Goal: Contribute content: Contribute content

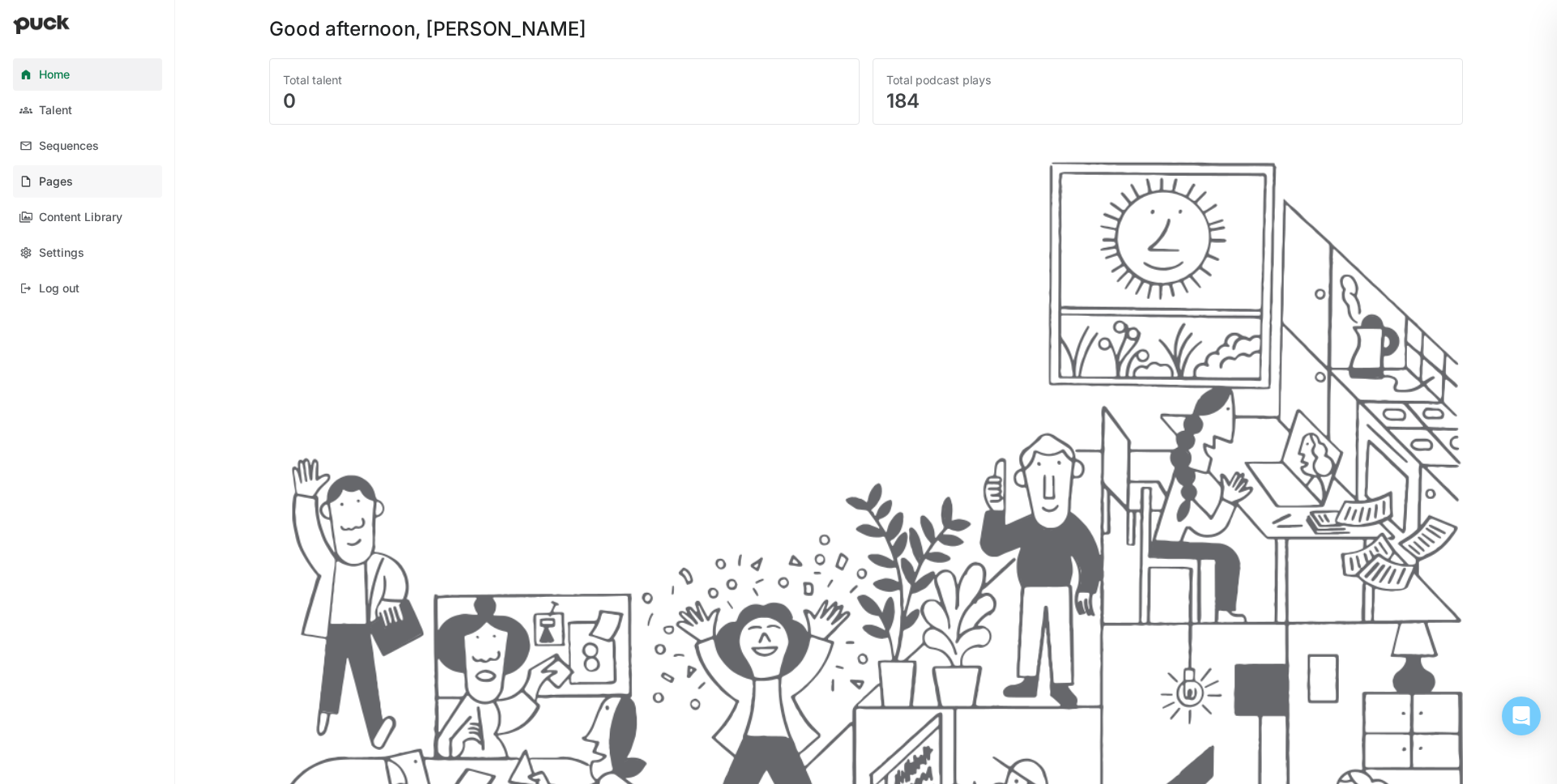
click at [59, 189] on link "Pages" at bounding box center [87, 182] width 149 height 33
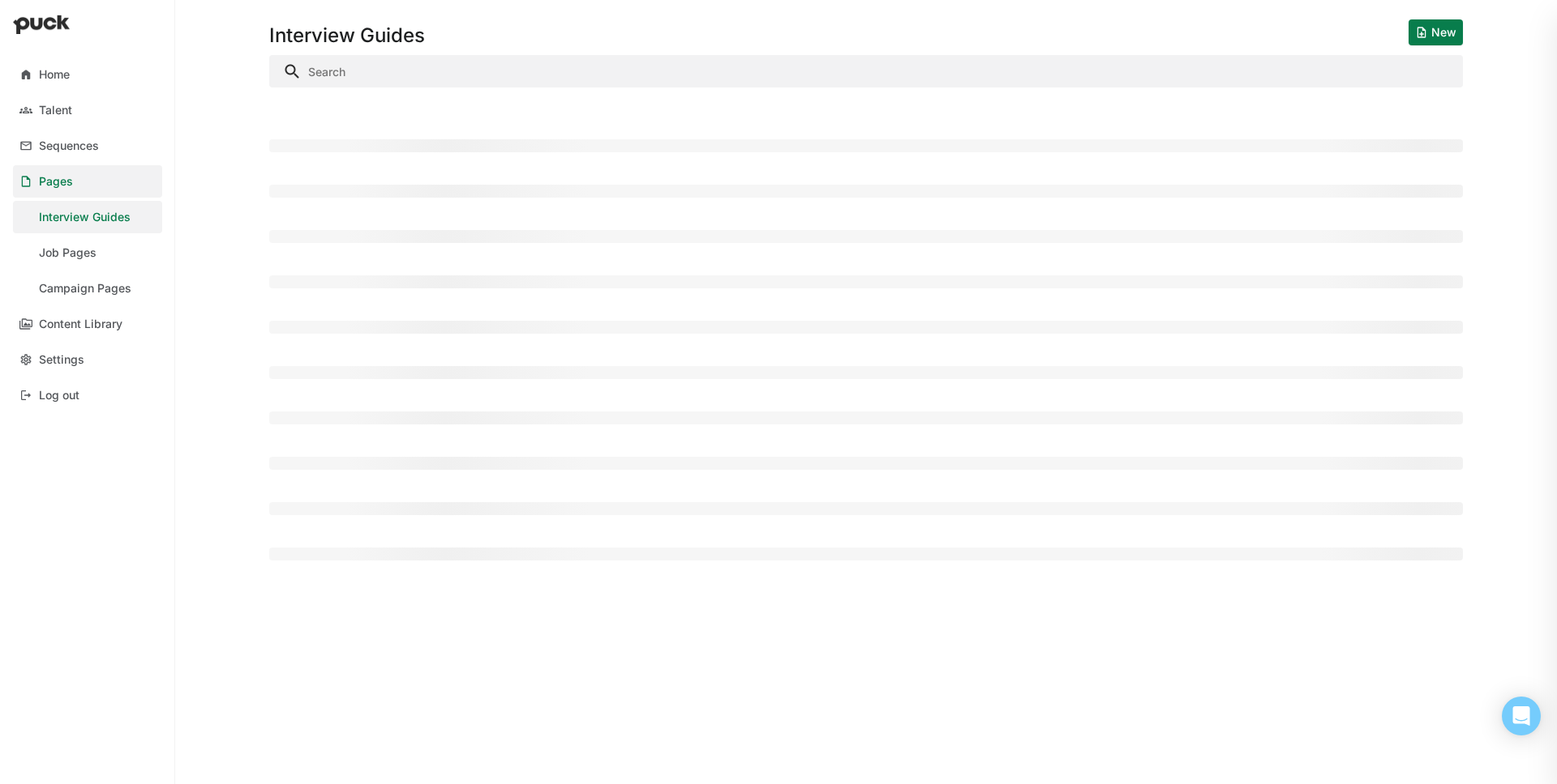
click at [60, 189] on link "Pages" at bounding box center [87, 182] width 149 height 33
click at [108, 329] on div "Content Library" at bounding box center [80, 324] width 83 height 14
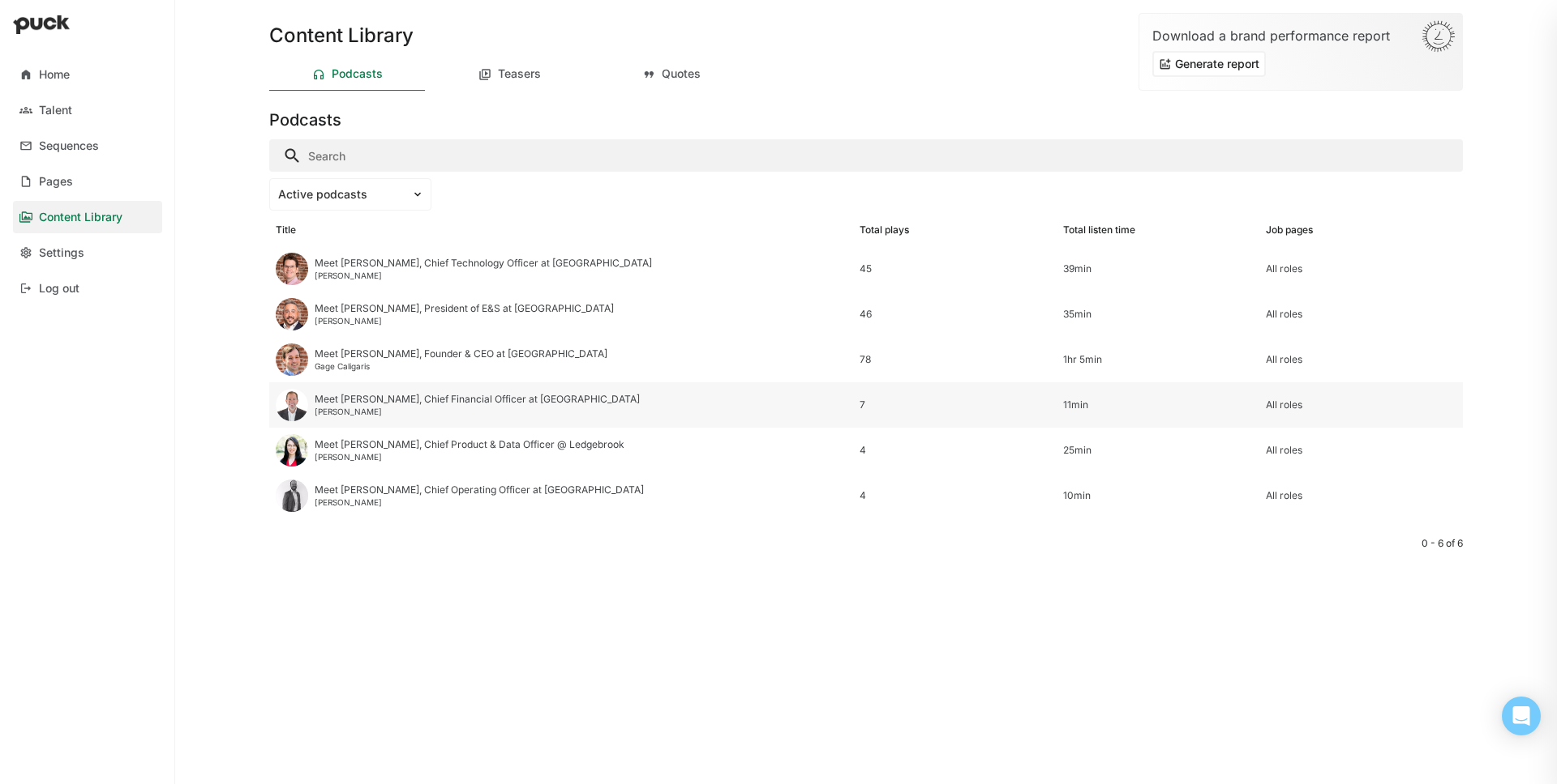
click at [398, 405] on div "Meet [PERSON_NAME], Chief Financial Officer at [GEOGRAPHIC_DATA]" at bounding box center [477, 400] width 326 height 12
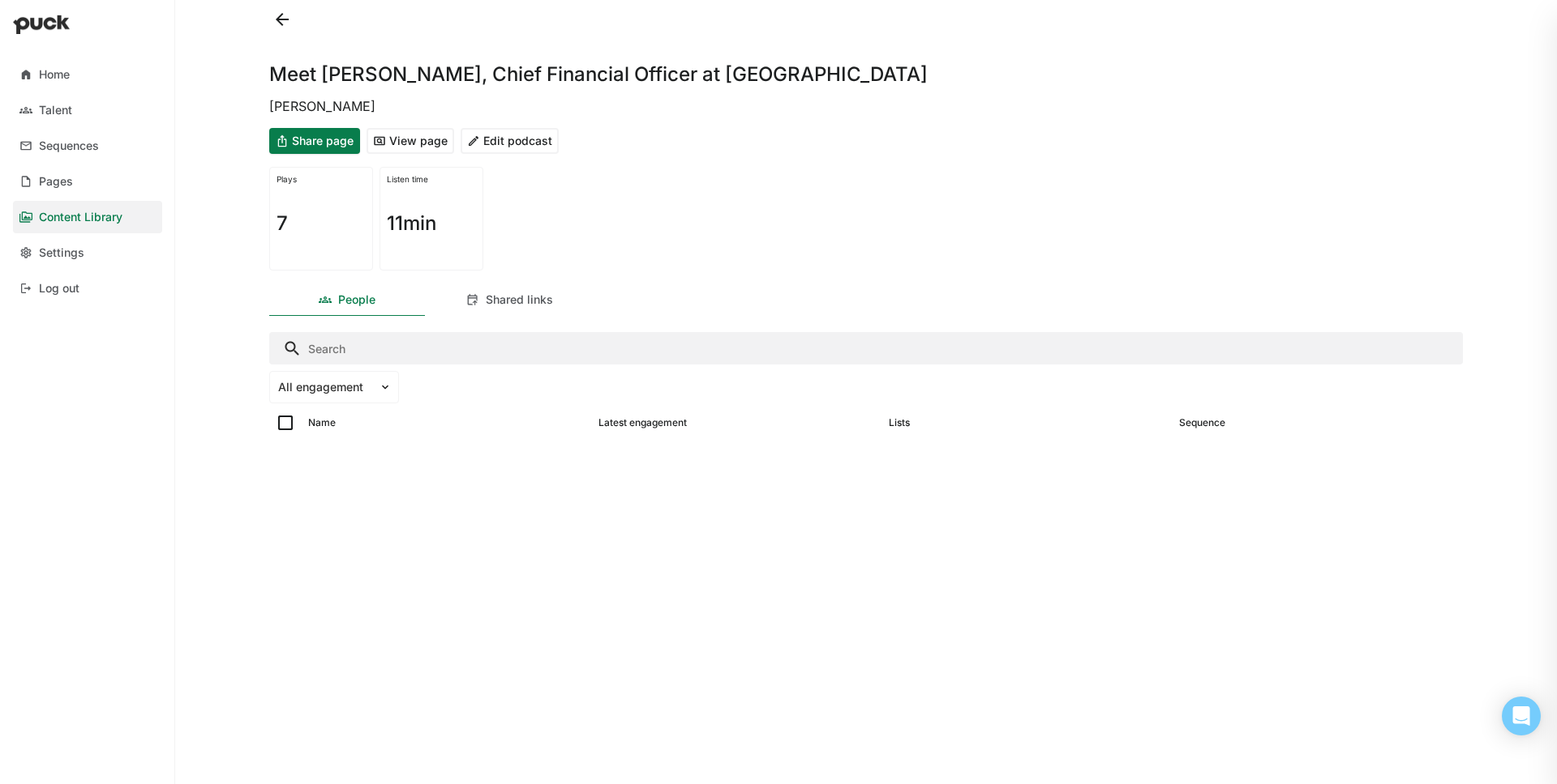
click at [511, 140] on button "Edit podcast" at bounding box center [510, 141] width 99 height 26
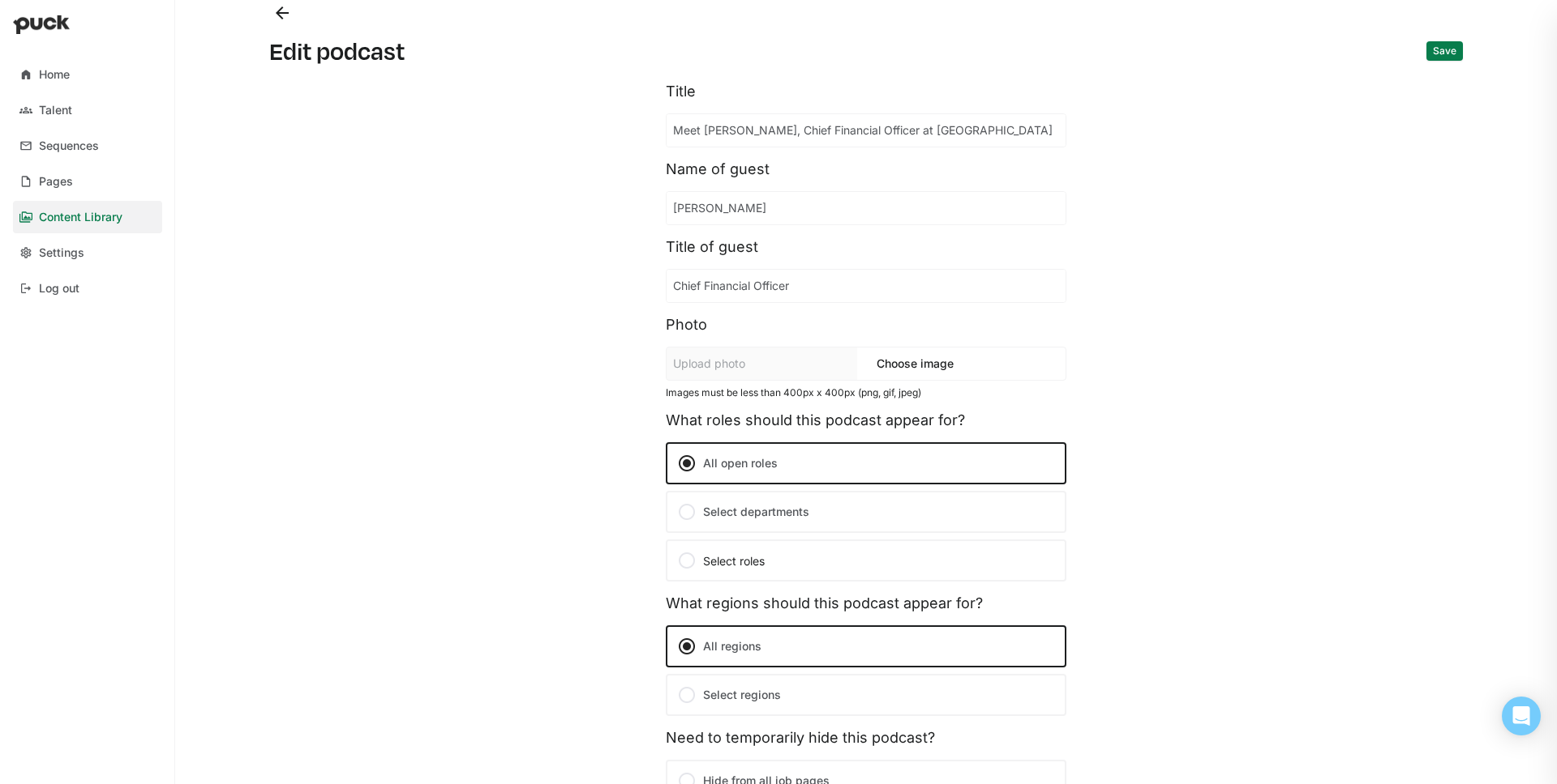
click at [1440, 58] on button "Save" at bounding box center [1444, 51] width 37 height 19
click at [289, 8] on button "Back" at bounding box center [282, 13] width 26 height 26
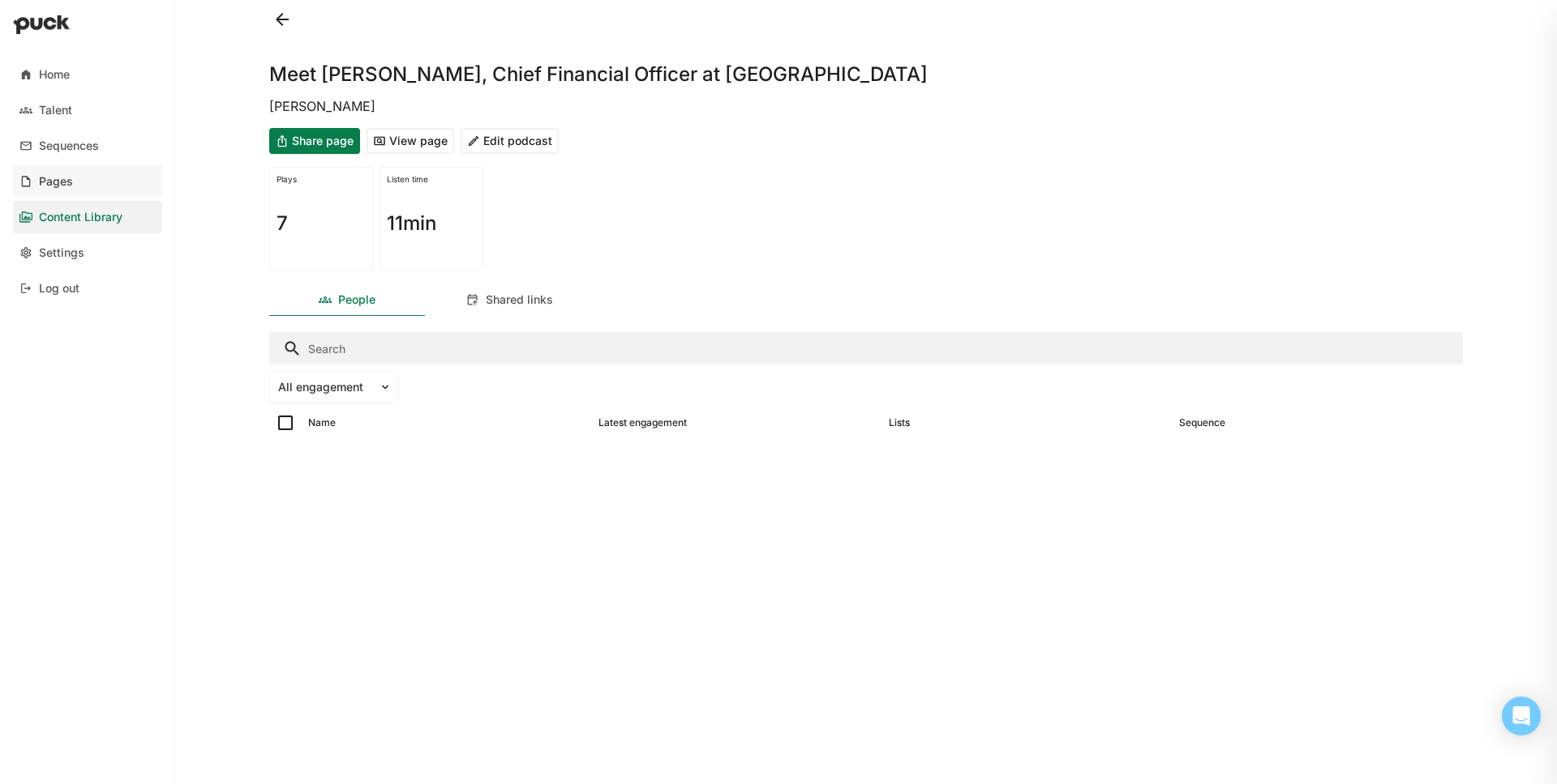
click at [67, 183] on div "Pages" at bounding box center [55, 182] width 34 height 14
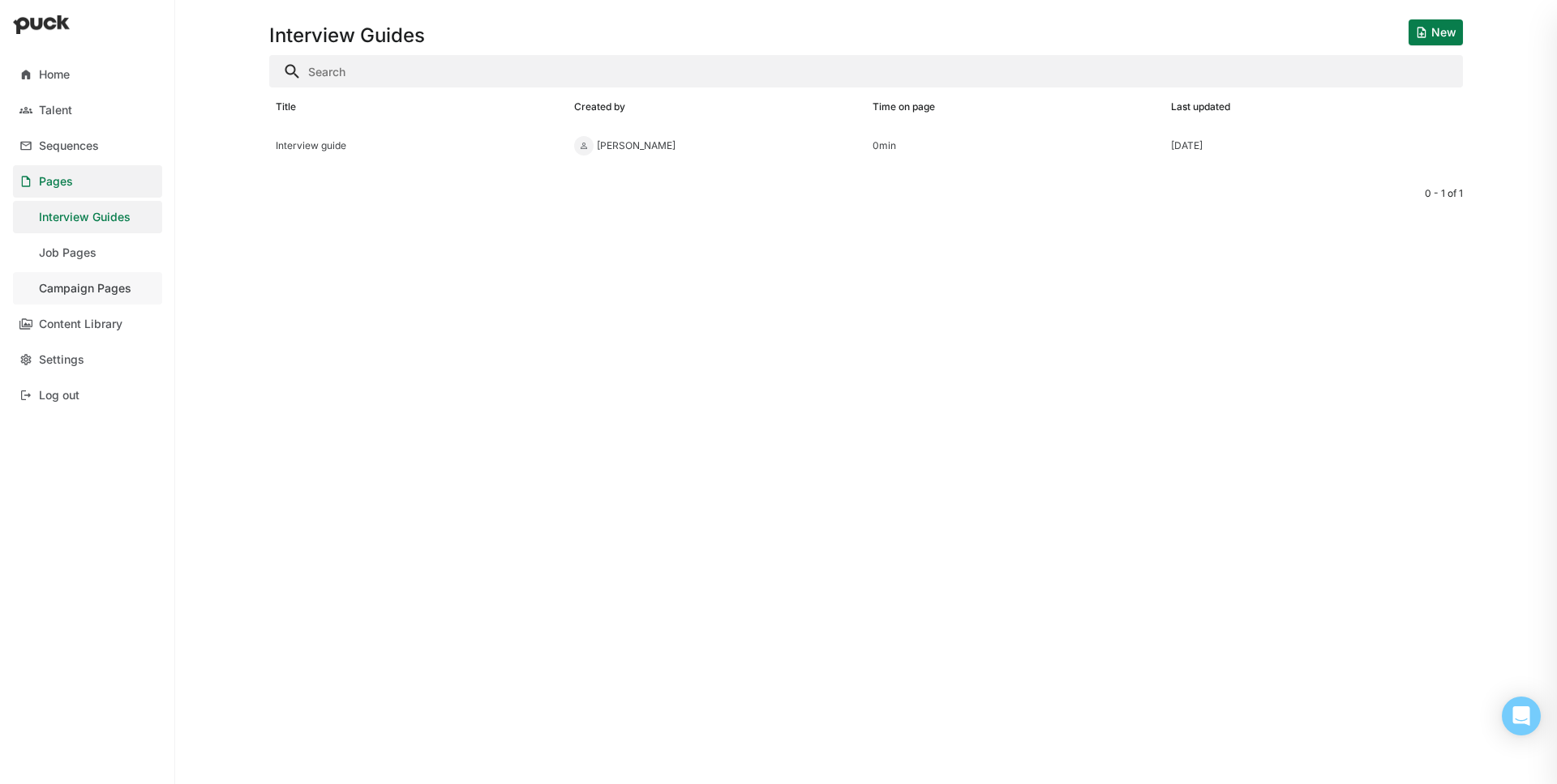
click at [78, 278] on link "Campaign Pages" at bounding box center [87, 289] width 149 height 33
click at [1437, 42] on button "New" at bounding box center [1435, 32] width 54 height 26
click at [1439, 33] on button "New" at bounding box center [1435, 32] width 54 height 26
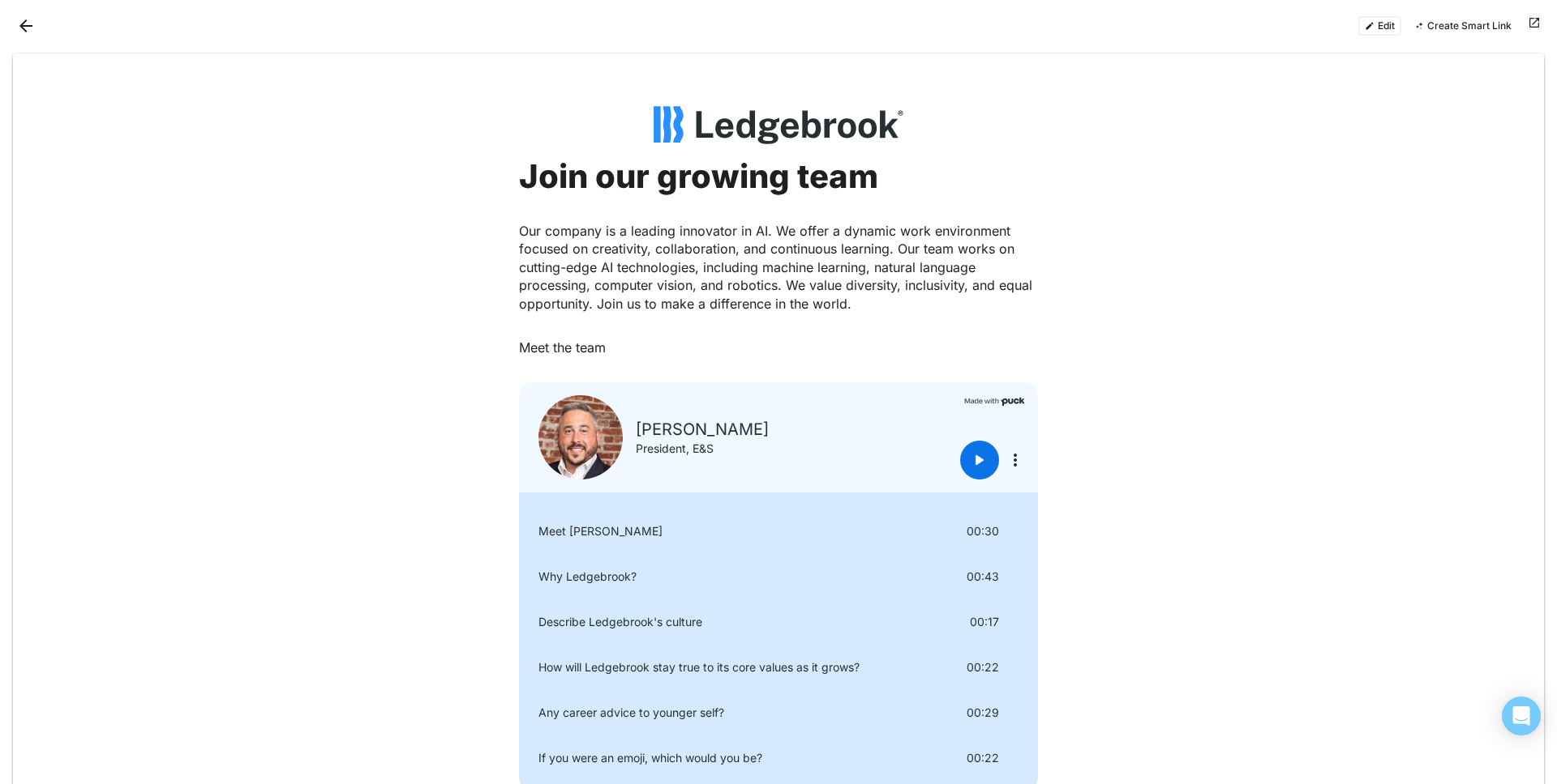
click at [1390, 29] on button "Edit" at bounding box center [1379, 26] width 42 height 19
